Goal: Task Accomplishment & Management: Manage account settings

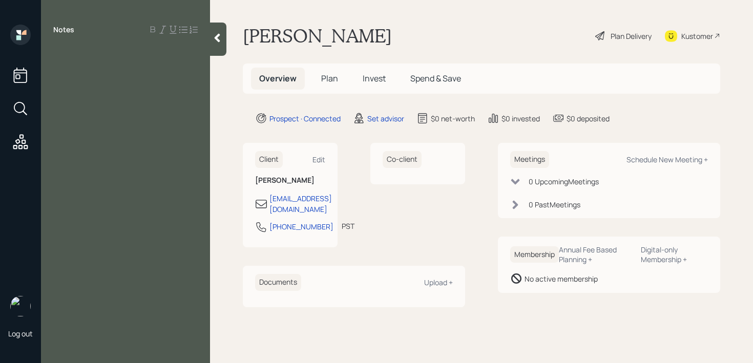
paste div
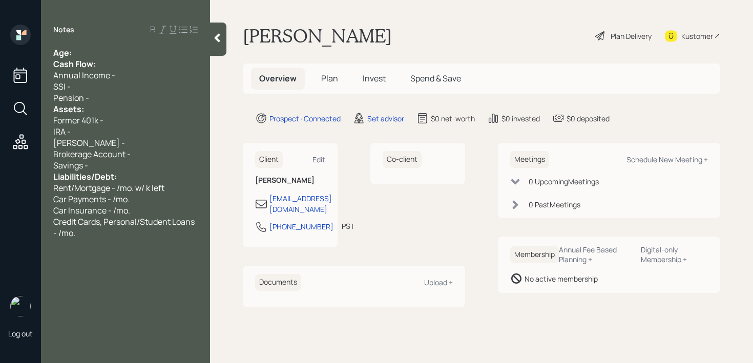
click at [112, 57] on div "Age:" at bounding box center [125, 52] width 145 height 11
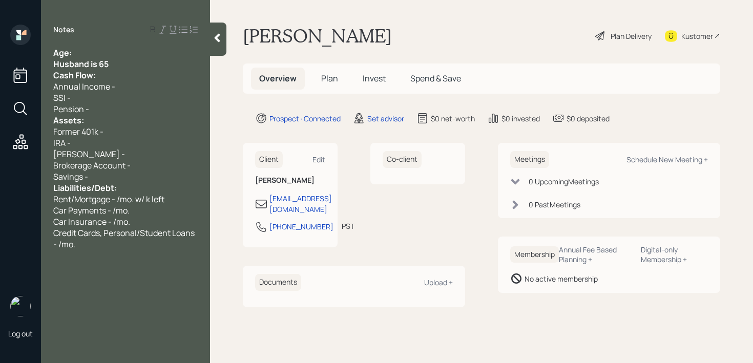
click at [80, 50] on div "Age:" at bounding box center [125, 52] width 145 height 11
drag, startPoint x: 115, startPoint y: 63, endPoint x: 16, endPoint y: 63, distance: 98.9
click at [21, 63] on div "Log out Notes Age: Husband is 65 Cash Flow: Annual Income - SSI - Pension - Ass…" at bounding box center [376, 181] width 753 height 363
click at [120, 64] on div "Husband is 65" at bounding box center [125, 63] width 145 height 11
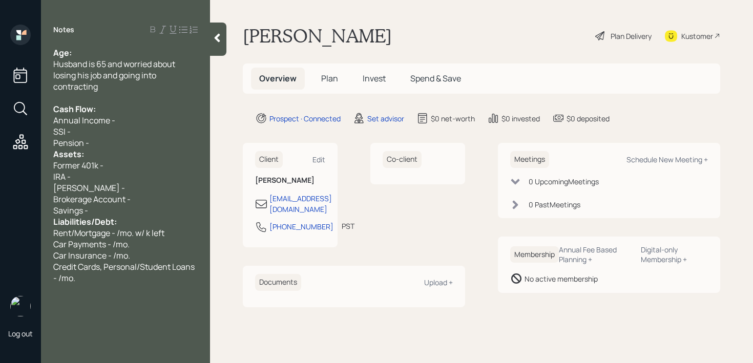
click at [148, 52] on div "Age:" at bounding box center [125, 52] width 145 height 11
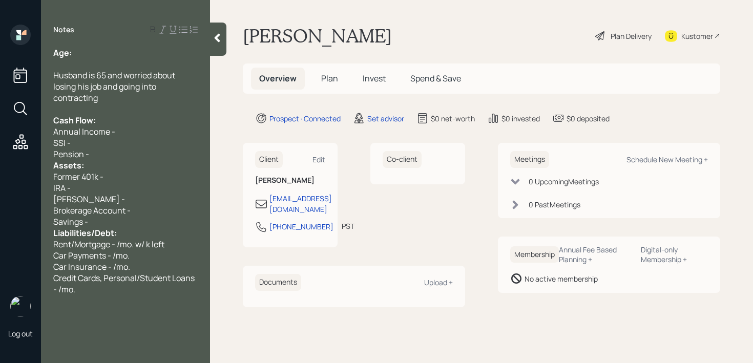
click at [145, 173] on div "Former 401k -" at bounding box center [125, 176] width 145 height 11
click at [150, 152] on div "Pension -" at bounding box center [125, 154] width 145 height 11
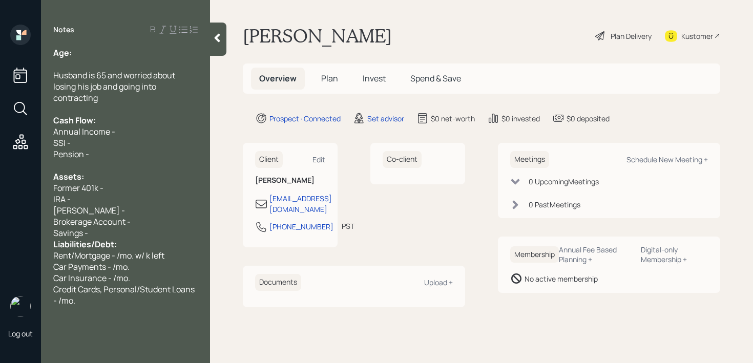
click at [134, 234] on div "Savings -" at bounding box center [125, 233] width 145 height 11
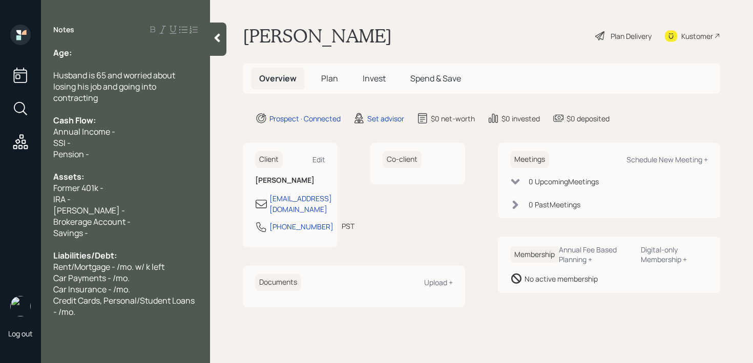
click at [132, 63] on div at bounding box center [125, 63] width 145 height 11
click at [132, 45] on div "Notes Age: Husband is 65 and worried about losing his job and going into contra…" at bounding box center [125, 188] width 169 height 327
click at [131, 51] on div "Age:" at bounding box center [125, 52] width 145 height 11
click at [96, 316] on div "Credit Cards, Personal/Student Loans - /mo." at bounding box center [125, 306] width 145 height 23
click at [117, 185] on div "Former 401k -" at bounding box center [125, 187] width 145 height 11
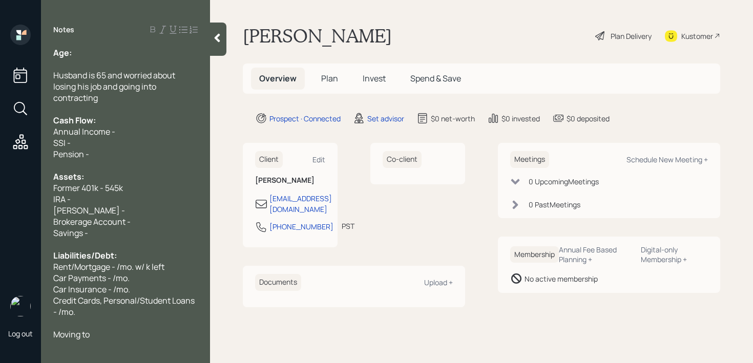
click at [112, 331] on div "Moving to" at bounding box center [125, 334] width 145 height 11
click at [201, 326] on div "Age: Husband is 65 and worried about losing his job and going into contracting …" at bounding box center [125, 193] width 169 height 293
click at [189, 335] on div "Buying a home (needs part of 401k)" at bounding box center [125, 334] width 145 height 11
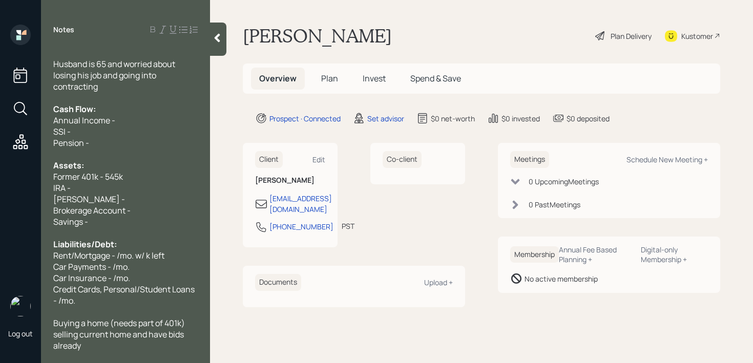
click at [130, 178] on div "Former 401k - 545k" at bounding box center [125, 176] width 145 height 11
click at [131, 198] on div "[PERSON_NAME] -" at bounding box center [125, 199] width 145 height 11
click at [134, 208] on div "Brokerage Account -" at bounding box center [125, 210] width 145 height 11
click at [137, 212] on div "Brokerage Account -" at bounding box center [125, 210] width 145 height 11
click at [137, 216] on div "Savings -" at bounding box center [125, 221] width 145 height 11
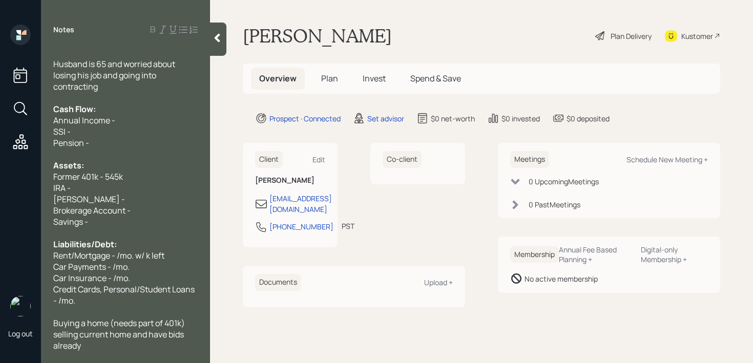
click at [137, 217] on div "Savings -" at bounding box center [125, 221] width 145 height 11
click at [146, 199] on div "[PERSON_NAME] -" at bounding box center [125, 199] width 145 height 11
drag, startPoint x: 81, startPoint y: 173, endPoint x: 11, endPoint y: 173, distance: 70.2
click at [18, 173] on div "Log out Notes Age: Husband is 65 and worried about losing his job and going int…" at bounding box center [376, 181] width 753 height 363
click at [169, 173] on div "Current 401k - 545k" at bounding box center [125, 176] width 145 height 11
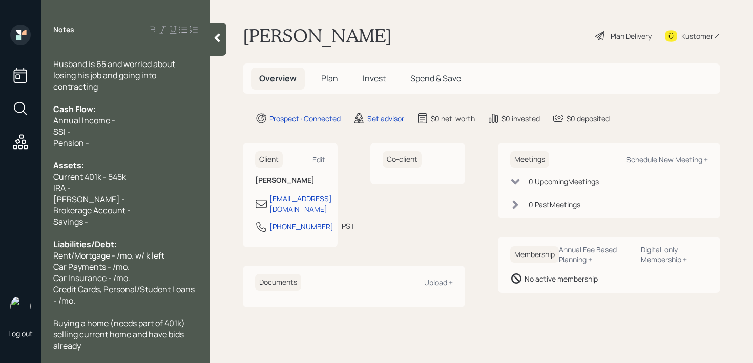
click at [164, 185] on div "IRA -" at bounding box center [125, 187] width 145 height 11
drag, startPoint x: 96, startPoint y: 196, endPoint x: 44, endPoint y: 187, distance: 52.5
click at [44, 187] on div "Age: Husband is 65 and worried about losing his job and going into contracting …" at bounding box center [125, 199] width 169 height 304
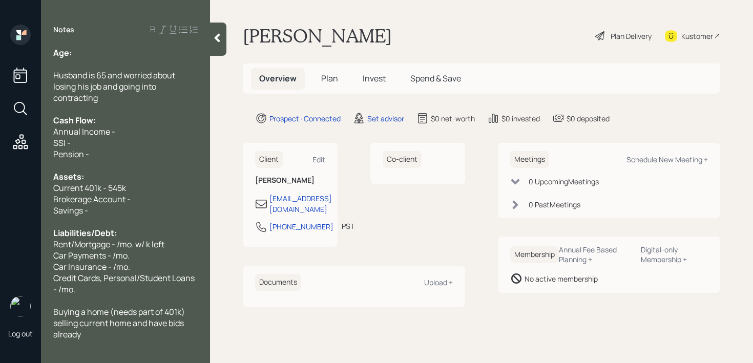
scroll to position [0, 0]
click at [167, 196] on div "Brokerage Account -" at bounding box center [125, 199] width 145 height 11
click at [167, 202] on div "Brokerage Account -" at bounding box center [125, 199] width 145 height 11
click at [167, 211] on div "Savings -" at bounding box center [125, 210] width 145 height 11
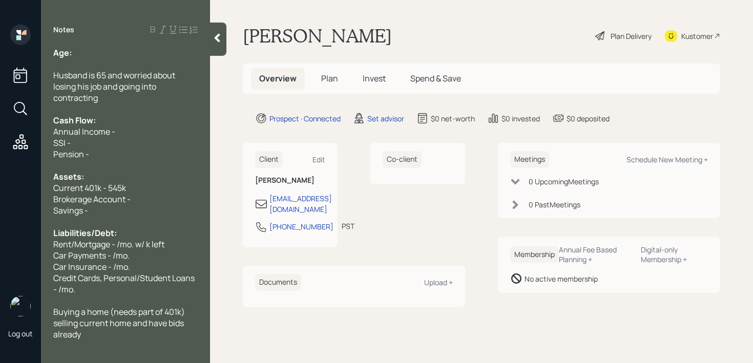
click at [167, 247] on div "Rent/Mortgage - /mo. w/ k left" at bounding box center [125, 244] width 145 height 11
click at [167, 301] on div at bounding box center [125, 300] width 145 height 11
click at [165, 265] on div "Car Insurance - /mo." at bounding box center [125, 266] width 145 height 11
click at [165, 259] on div "Car Payments - /mo." at bounding box center [125, 255] width 145 height 11
click at [165, 257] on div "Car Payments - /mo." at bounding box center [125, 255] width 145 height 11
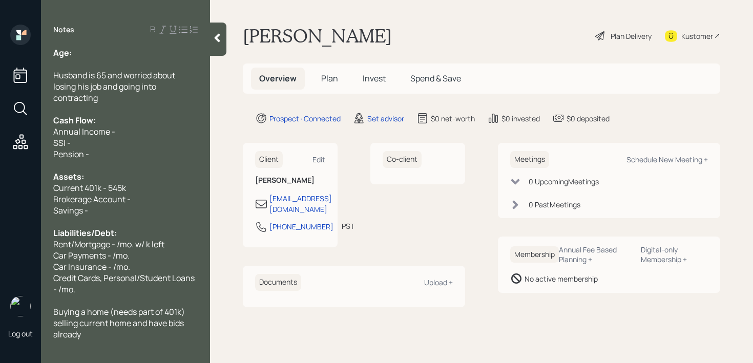
click at [167, 257] on div "Car Payments - /mo." at bounding box center [125, 255] width 145 height 11
click at [176, 245] on div "Rent/Mortgage - /mo. w/ k left" at bounding box center [125, 244] width 145 height 11
click at [313, 162] on div "Edit" at bounding box center [319, 160] width 13 height 10
select select "America/Los_Angeles"
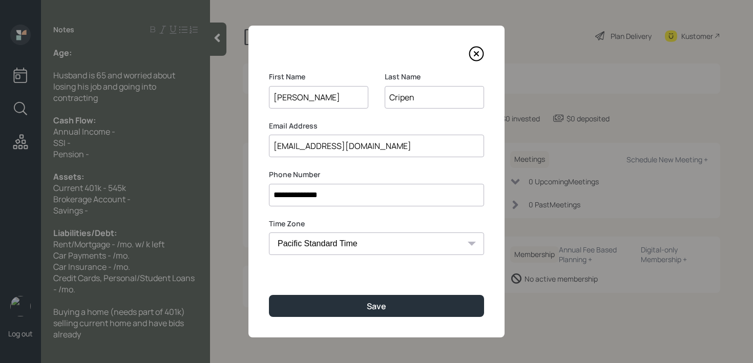
click at [402, 100] on input "Cripen" at bounding box center [434, 97] width 99 height 23
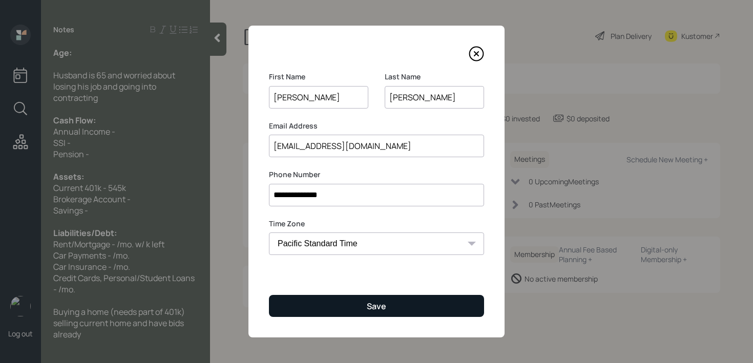
type input "[PERSON_NAME]"
click at [361, 311] on button "Save" at bounding box center [376, 306] width 215 height 22
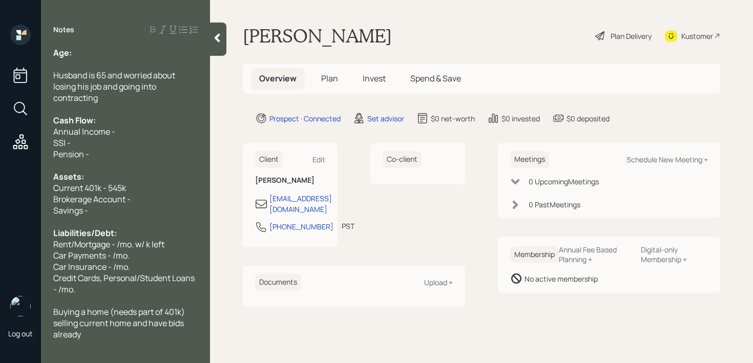
click at [120, 342] on div "Notes Age: Husband is 65 and worried about losing his job and going into contra…" at bounding box center [125, 188] width 169 height 327
click at [128, 313] on span "Buying a home (needs part of 401k)" at bounding box center [119, 312] width 132 height 11
click at [127, 327] on span "selling current home and have bids already" at bounding box center [119, 329] width 132 height 23
click at [127, 334] on div "selling current home and have bids already" at bounding box center [125, 329] width 145 height 23
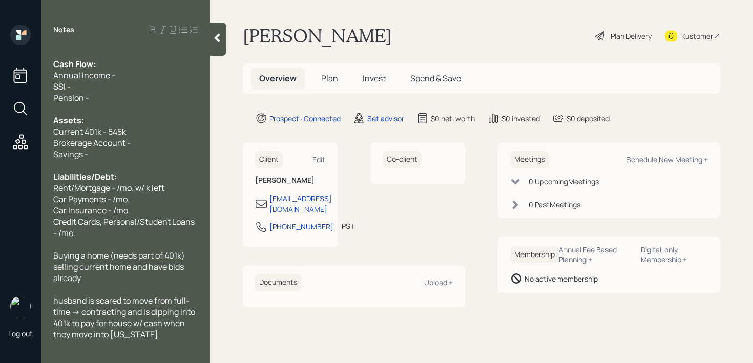
scroll to position [68, 0]
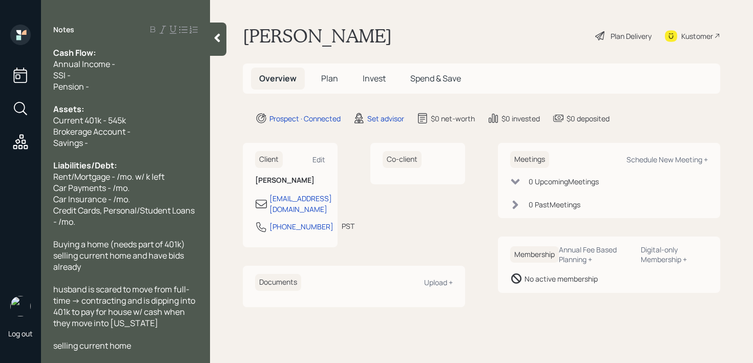
click at [215, 35] on icon at bounding box center [217, 38] width 10 height 10
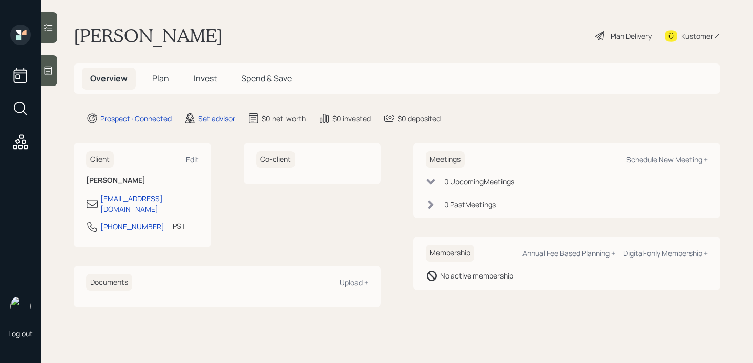
click at [341, 28] on div "[PERSON_NAME] Plan Delivery Kustomer" at bounding box center [397, 36] width 647 height 23
click at [682, 35] on div "Kustomer" at bounding box center [698, 36] width 32 height 11
